Goal: Find specific page/section: Find specific page/section

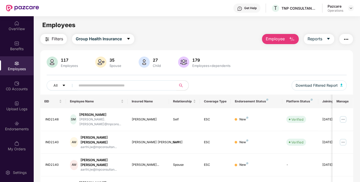
click at [94, 82] on input "text" at bounding box center [124, 86] width 91 height 8
paste input "*******"
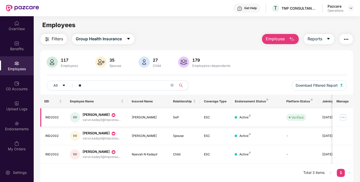
type input "*"
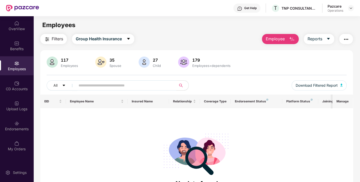
paste input "*******"
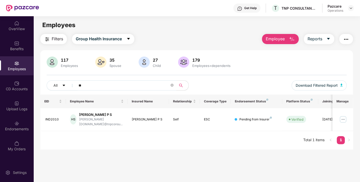
type input "*"
paste input "*******"
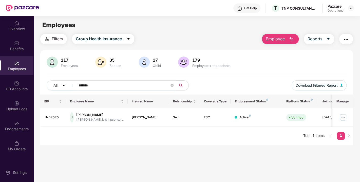
type input "*******"
click at [172, 85] on icon "close-circle" at bounding box center [171, 85] width 3 height 3
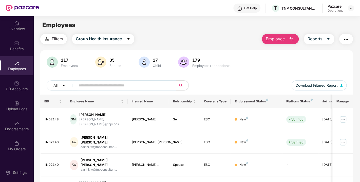
click at [54, 38] on span "Filters" at bounding box center [57, 39] width 11 height 6
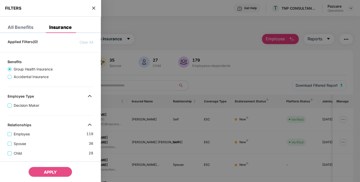
scroll to position [148, 0]
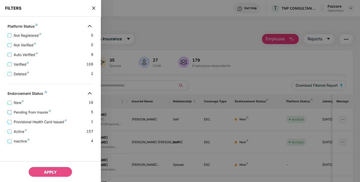
click at [30, 113] on span "Pending from Insurer" at bounding box center [32, 112] width 41 height 6
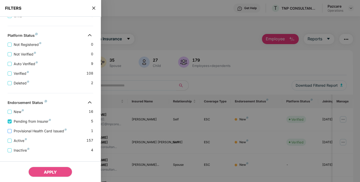
click at [32, 129] on span "Provisional Health Card Issued" at bounding box center [40, 131] width 57 height 6
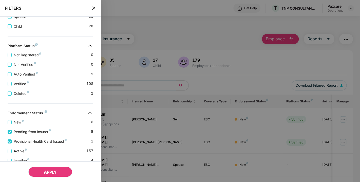
click at [48, 168] on button "APPLY" at bounding box center [50, 172] width 44 height 10
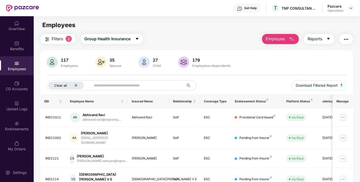
click at [76, 85] on icon "close" at bounding box center [75, 85] width 3 height 3
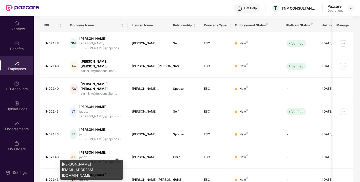
scroll to position [0, 0]
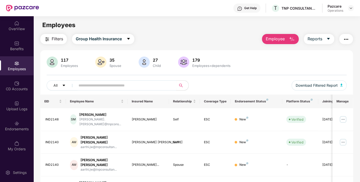
click at [56, 42] on span "Filters" at bounding box center [57, 39] width 11 height 6
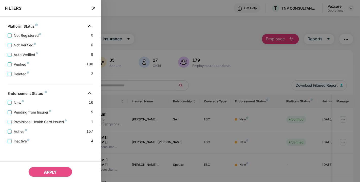
click at [26, 112] on span "Pending from Insurer" at bounding box center [32, 112] width 41 height 6
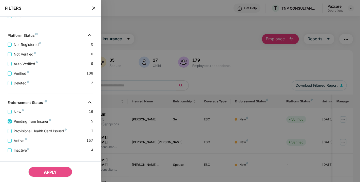
click at [32, 129] on div "Provisional Health Card Issued 1" at bounding box center [51, 129] width 86 height 10
click at [35, 132] on span "Provisional Health Card Issued" at bounding box center [40, 131] width 57 height 6
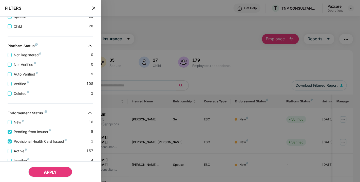
click at [46, 171] on span "APPLY" at bounding box center [50, 171] width 13 height 5
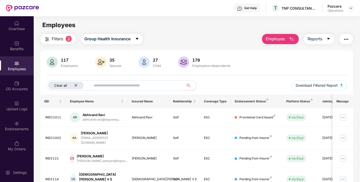
click at [75, 84] on icon "close" at bounding box center [75, 85] width 3 height 3
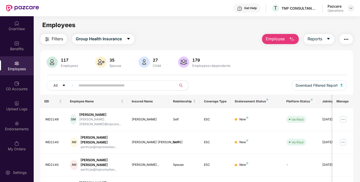
click at [350, 8] on img at bounding box center [351, 8] width 4 height 4
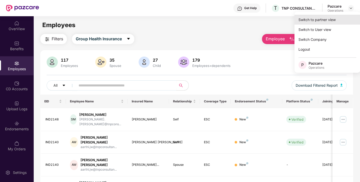
click at [315, 20] on div "Switch to partner view" at bounding box center [327, 20] width 66 height 10
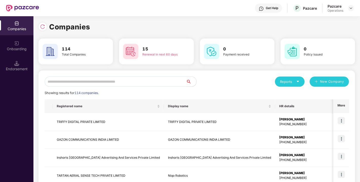
click at [106, 82] on input "text" at bounding box center [116, 82] width 142 height 10
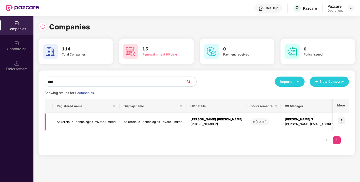
type input "****"
click at [73, 118] on td "Ankercloud Technologies Private Limited" at bounding box center [86, 122] width 67 height 18
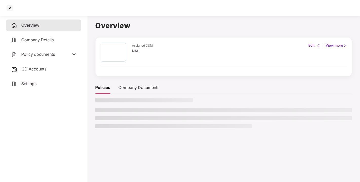
click at [35, 56] on div "Policy documents" at bounding box center [33, 54] width 44 height 7
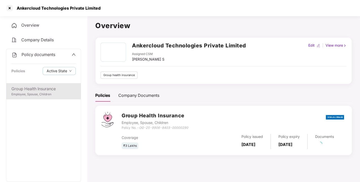
click at [36, 90] on div "Group Health Insurance" at bounding box center [43, 89] width 64 height 6
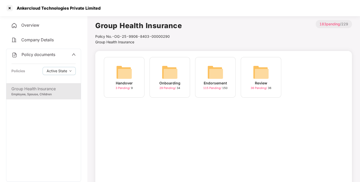
click at [214, 68] on img at bounding box center [215, 72] width 16 height 16
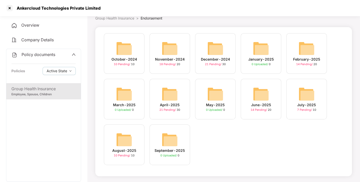
click at [124, 144] on img at bounding box center [124, 139] width 16 height 16
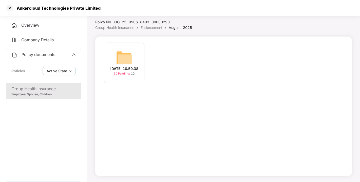
scroll to position [14, 0]
click at [124, 61] on img at bounding box center [124, 58] width 16 height 16
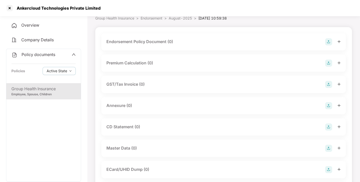
scroll to position [0, 0]
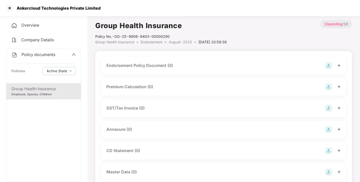
click at [328, 63] on img at bounding box center [328, 65] width 7 height 7
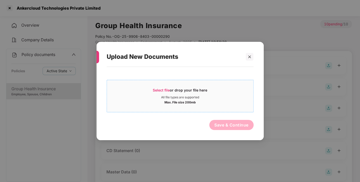
click at [218, 97] on div "All file types are supported" at bounding box center [180, 97] width 146 height 4
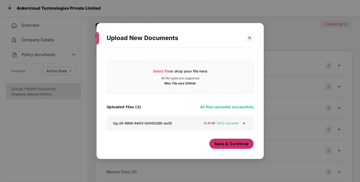
click at [225, 143] on span "Save & Continue" at bounding box center [231, 144] width 34 height 6
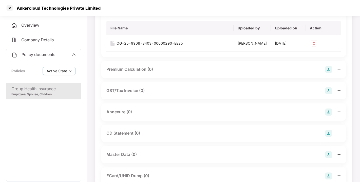
scroll to position [55, 0]
click at [328, 113] on img at bounding box center [328, 110] width 7 height 7
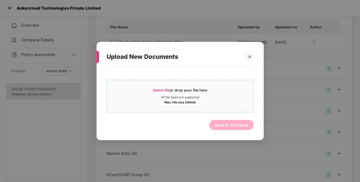
click at [203, 89] on div "Select file or drop your file here" at bounding box center [180, 92] width 54 height 8
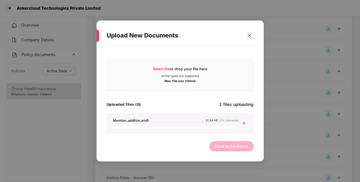
scroll to position [141, 0]
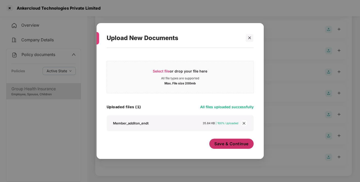
click at [226, 142] on span "Save & Continue" at bounding box center [231, 144] width 34 height 6
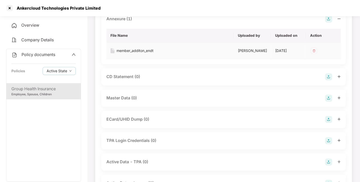
scroll to position [148, 0]
click at [326, 101] on img at bounding box center [328, 97] width 7 height 7
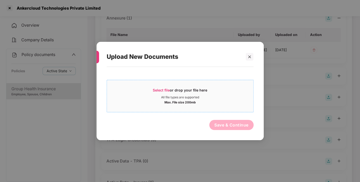
click at [237, 99] on div "Max. File size 200mb" at bounding box center [180, 101] width 146 height 5
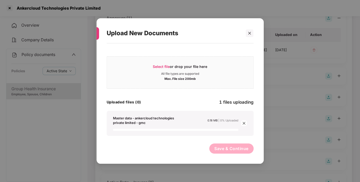
scroll to position [181, 0]
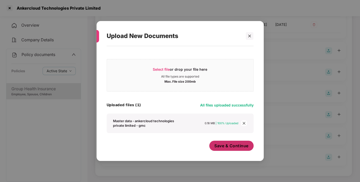
click at [223, 146] on span "Save & Continue" at bounding box center [231, 146] width 34 height 6
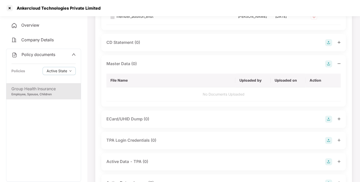
scroll to position [0, 0]
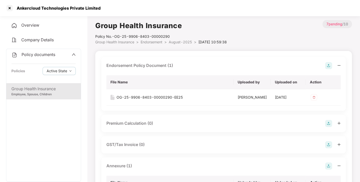
click at [179, 41] on span "August-2025" at bounding box center [180, 42] width 23 height 4
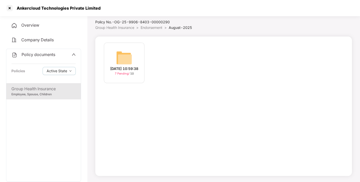
click at [48, 55] on span "Policy documents" at bounding box center [39, 54] width 34 height 5
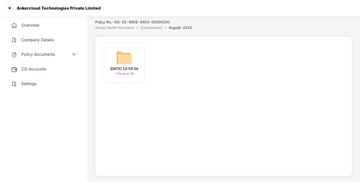
click at [33, 68] on span "CD Accounts" at bounding box center [34, 68] width 25 height 5
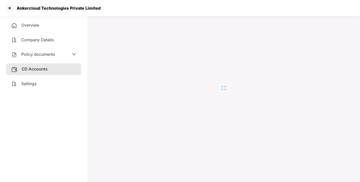
scroll to position [14, 0]
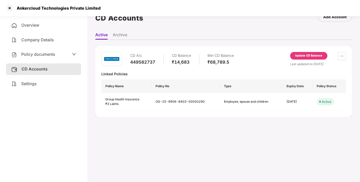
click at [311, 50] on div "CD A/c 449582737 CD Balance ₹14,683 Min CD Balance ₹68,789.5 Update CD Balance …" at bounding box center [223, 81] width 257 height 71
click at [307, 54] on div "Update CD Balance" at bounding box center [308, 55] width 27 height 5
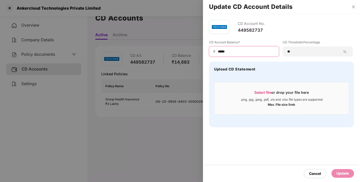
click at [231, 51] on input "*****" at bounding box center [245, 51] width 57 height 5
type input "*"
type input "*****"
click at [339, 172] on div "Update" at bounding box center [342, 173] width 12 height 6
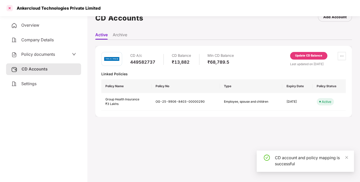
click at [9, 8] on div at bounding box center [10, 8] width 8 height 8
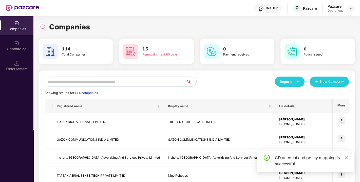
scroll to position [0, 0]
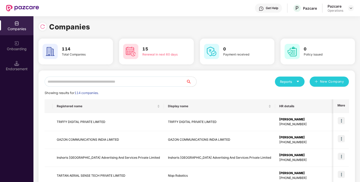
click at [89, 80] on input "text" at bounding box center [116, 82] width 142 height 10
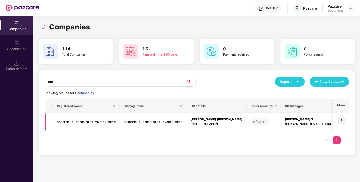
type input "****"
click at [342, 122] on img at bounding box center [341, 120] width 7 height 7
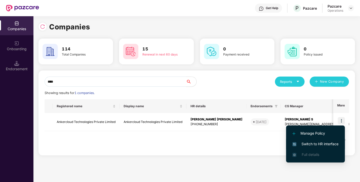
click at [310, 143] on span "Switch to HR interface" at bounding box center [315, 144] width 46 height 6
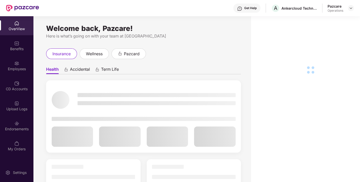
scroll to position [16, 0]
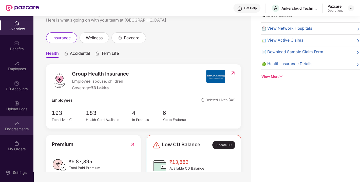
click at [10, 123] on div "Endorsements" at bounding box center [16, 125] width 33 height 19
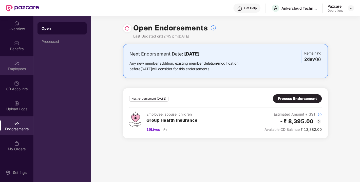
click at [15, 59] on div "Employees" at bounding box center [16, 65] width 33 height 19
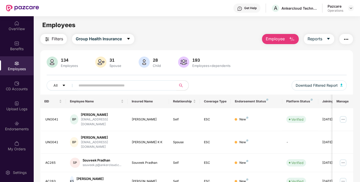
click at [115, 87] on input "text" at bounding box center [124, 86] width 91 height 8
paste input "******"
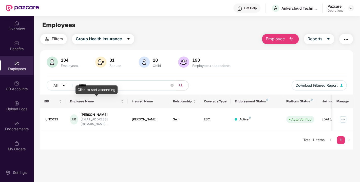
type input "******"
click at [349, 11] on div at bounding box center [351, 8] width 6 height 6
click at [350, 9] on img at bounding box center [351, 8] width 4 height 4
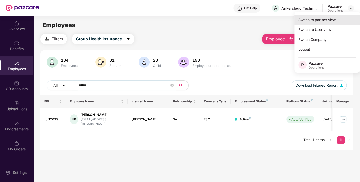
click at [323, 23] on div "Switch to partner view" at bounding box center [327, 20] width 66 height 10
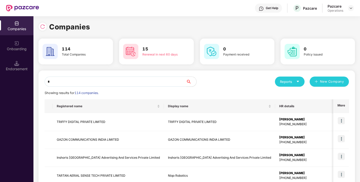
click at [153, 81] on input "*" at bounding box center [116, 82] width 142 height 10
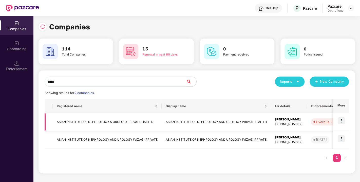
type input "*****"
click at [93, 121] on td "ASIAN INSTITUTE OF NEPHROLOGY & UROLOGY PRIVATE LIMITED" at bounding box center [107, 122] width 109 height 18
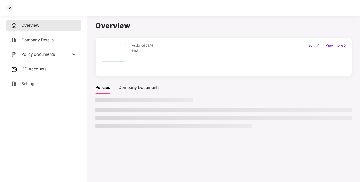
click at [33, 55] on span "Policy documents" at bounding box center [38, 54] width 34 height 5
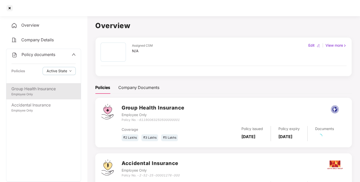
click at [40, 89] on div "Group Health Insurance" at bounding box center [43, 89] width 64 height 6
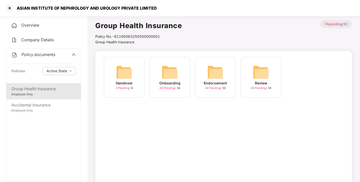
click at [199, 75] on div "Endorsement 24 Pending / 30" at bounding box center [215, 77] width 41 height 41
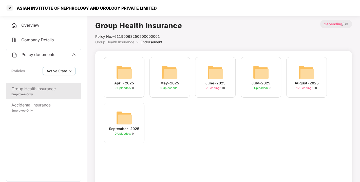
click at [307, 74] on img at bounding box center [306, 72] width 16 height 16
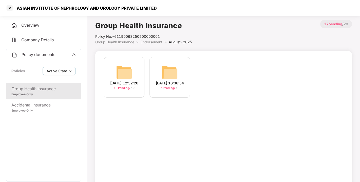
click at [124, 68] on img at bounding box center [124, 72] width 16 height 16
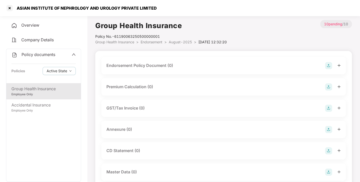
click at [326, 65] on img at bounding box center [328, 65] width 7 height 7
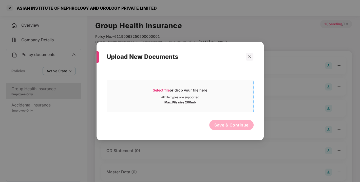
click at [216, 106] on span "Select file or drop your file here All file types are supported Max. File size …" at bounding box center [180, 96] width 146 height 24
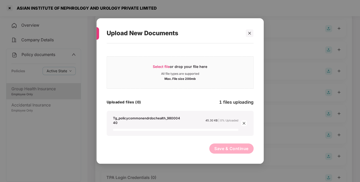
scroll to position [37, 0]
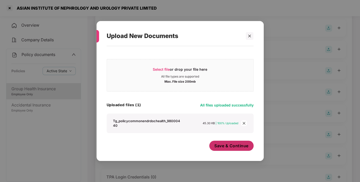
click at [223, 142] on button "Save & Continue" at bounding box center [231, 146] width 44 height 10
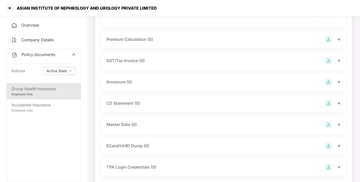
scroll to position [84, 0]
click at [330, 85] on img at bounding box center [328, 81] width 7 height 7
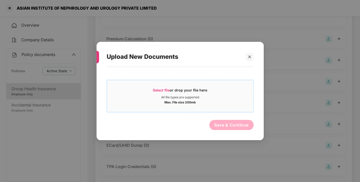
click at [221, 100] on div "Max. File size 200mb" at bounding box center [180, 101] width 146 height 5
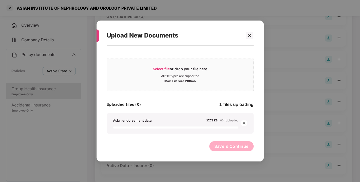
scroll to position [128, 0]
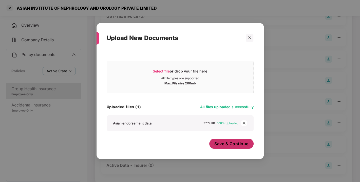
click at [222, 143] on span "Save & Continue" at bounding box center [231, 144] width 34 height 6
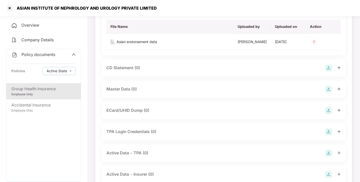
scroll to position [157, 0]
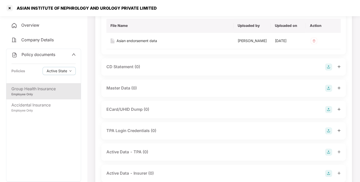
click at [328, 92] on img at bounding box center [328, 88] width 7 height 7
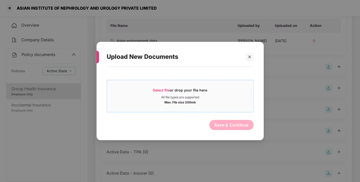
click at [231, 94] on div "Select file or drop your file here" at bounding box center [180, 92] width 146 height 8
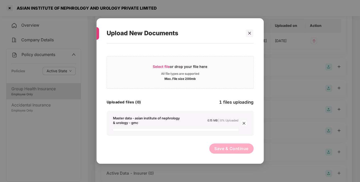
scroll to position [181, 0]
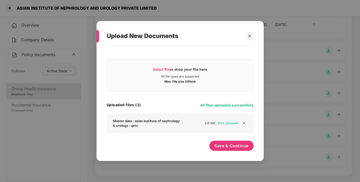
click at [229, 137] on div "Select file or drop your file here All file types are supported Max. File size …" at bounding box center [180, 101] width 147 height 105
click at [228, 143] on span "Save & Continue" at bounding box center [231, 146] width 34 height 6
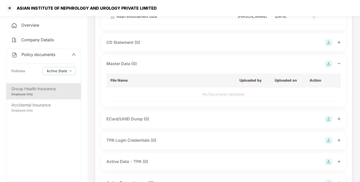
scroll to position [0, 0]
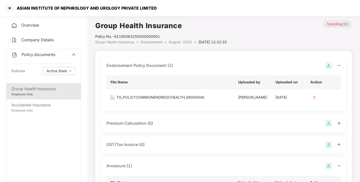
click at [172, 42] on span "August-2025" at bounding box center [180, 42] width 23 height 4
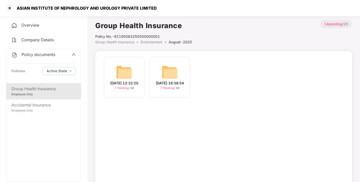
click at [34, 56] on span "Policy documents" at bounding box center [39, 54] width 34 height 5
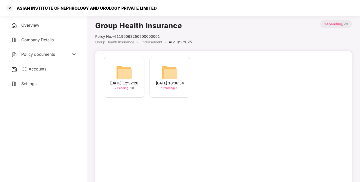
click at [32, 69] on span "CD Accounts" at bounding box center [34, 68] width 25 height 5
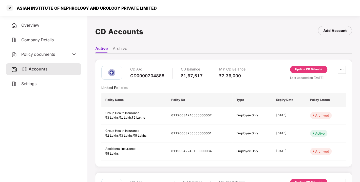
click at [302, 69] on div "Update CD Balance" at bounding box center [308, 69] width 27 height 5
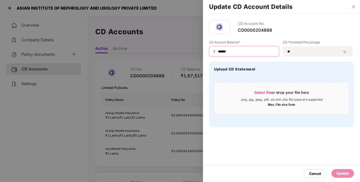
click at [230, 52] on input "******" at bounding box center [245, 51] width 57 height 5
type input "*"
type input "******"
click at [342, 170] on div "Update" at bounding box center [342, 173] width 23 height 9
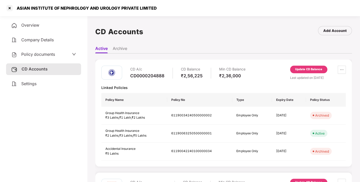
click at [41, 54] on span "Policy documents" at bounding box center [38, 54] width 34 height 5
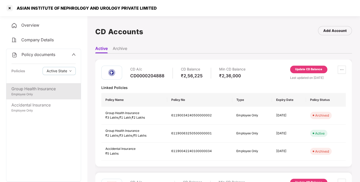
click at [34, 90] on div "Group Health Insurance" at bounding box center [43, 89] width 64 height 6
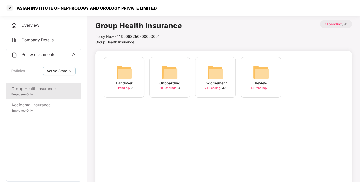
click at [203, 69] on div "Endorsement 21 Pending / 30" at bounding box center [215, 77] width 41 height 41
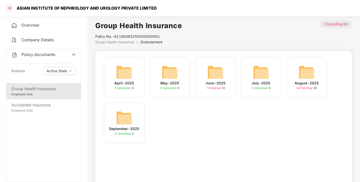
click at [11, 9] on div at bounding box center [10, 8] width 8 height 8
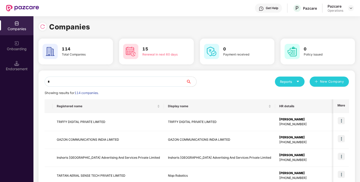
click at [98, 77] on input "*" at bounding box center [116, 82] width 142 height 10
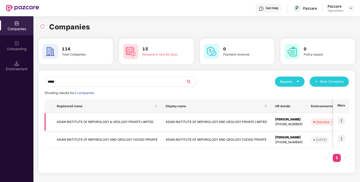
type input "*****"
click at [340, 119] on img at bounding box center [341, 120] width 7 height 7
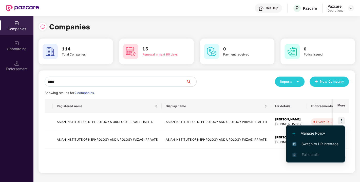
click at [307, 146] on span "Switch to HR interface" at bounding box center [315, 144] width 46 height 6
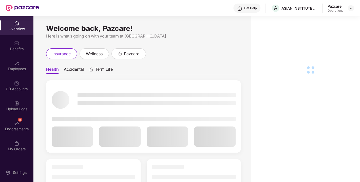
click at [10, 69] on div "Employees" at bounding box center [16, 68] width 33 height 5
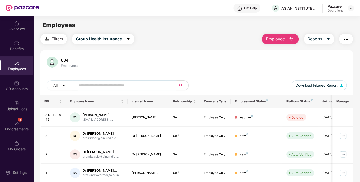
paste input "******"
click at [96, 83] on input "******" at bounding box center [124, 86] width 91 height 8
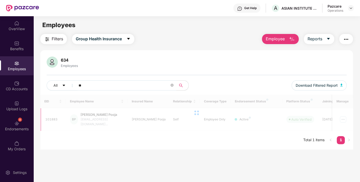
type input "*"
paste input "******"
type input "******"
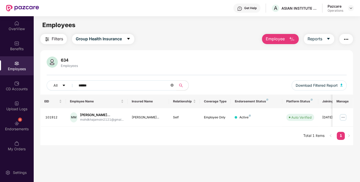
click at [172, 85] on icon "close-circle" at bounding box center [171, 85] width 3 height 3
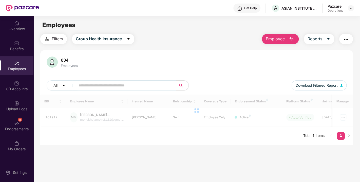
click at [55, 40] on span "Filters" at bounding box center [57, 39] width 11 height 6
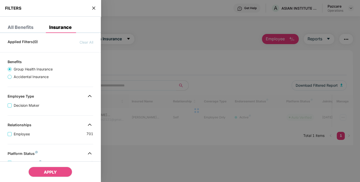
scroll to position [128, 0]
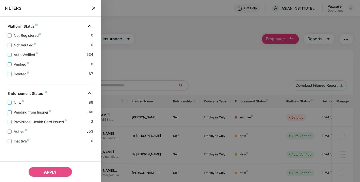
click at [27, 113] on span "Pending from Insurer" at bounding box center [32, 112] width 41 height 6
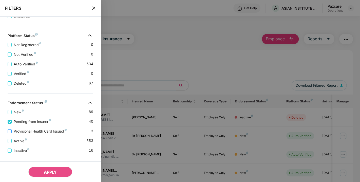
click at [32, 132] on span "Provisional Health Card Issued" at bounding box center [40, 131] width 57 height 6
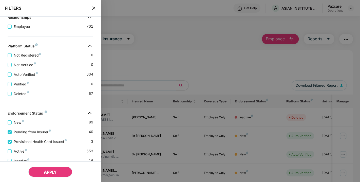
click at [45, 169] on button "APPLY" at bounding box center [50, 172] width 44 height 10
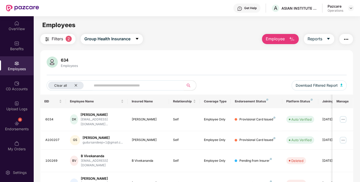
scroll to position [128, 0]
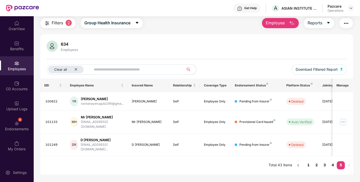
scroll to position [0, 0]
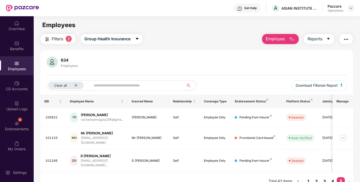
click at [350, 9] on img at bounding box center [351, 8] width 4 height 4
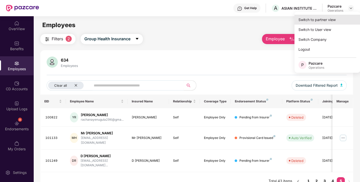
click at [318, 21] on div "Switch to partner view" at bounding box center [327, 20] width 66 height 10
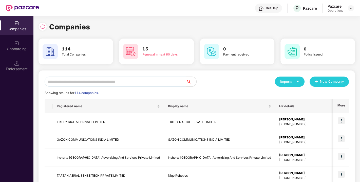
scroll to position [0, 0]
click at [92, 79] on input "text" at bounding box center [116, 82] width 142 height 10
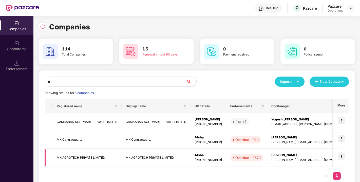
type input "**"
drag, startPoint x: 124, startPoint y: 156, endPoint x: 175, endPoint y: 159, distance: 51.5
click at [175, 159] on td "MK AGROTECH PRIVATE LIMITED" at bounding box center [156, 158] width 69 height 18
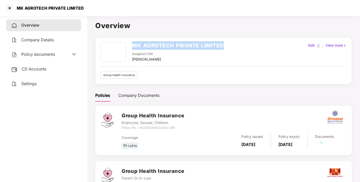
drag, startPoint x: 130, startPoint y: 44, endPoint x: 224, endPoint y: 45, distance: 94.0
click at [224, 45] on div "MK AGROTECH PRIVATE LIMITED Assigned CSM [PERSON_NAME] Edit | View more" at bounding box center [224, 53] width 246 height 20
copy h2 "MK AGROTECH PRIVATE LIMITED"
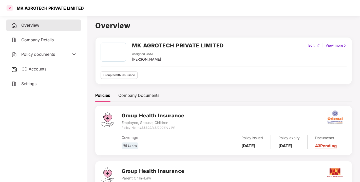
click at [8, 8] on div at bounding box center [10, 8] width 8 height 8
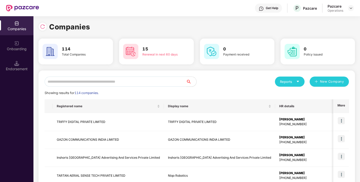
click at [108, 83] on input "text" at bounding box center [116, 82] width 142 height 10
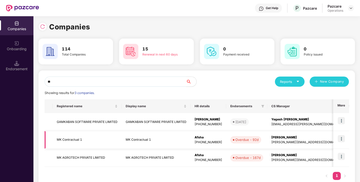
type input "**"
click at [72, 142] on td "MK Contractual 1" at bounding box center [87, 140] width 69 height 18
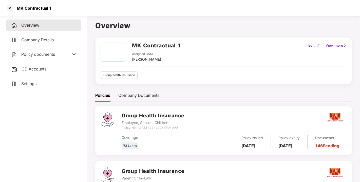
click at [130, 45] on div "MK Contractual 1 Assigned CSM [PERSON_NAME]" at bounding box center [141, 53] width 80 height 20
drag, startPoint x: 132, startPoint y: 44, endPoint x: 175, endPoint y: 44, distance: 43.1
click at [175, 44] on h2 "MK Contractual 1" at bounding box center [156, 45] width 49 height 8
copy h2 "MK Contractual"
